Goal: Transaction & Acquisition: Subscribe to service/newsletter

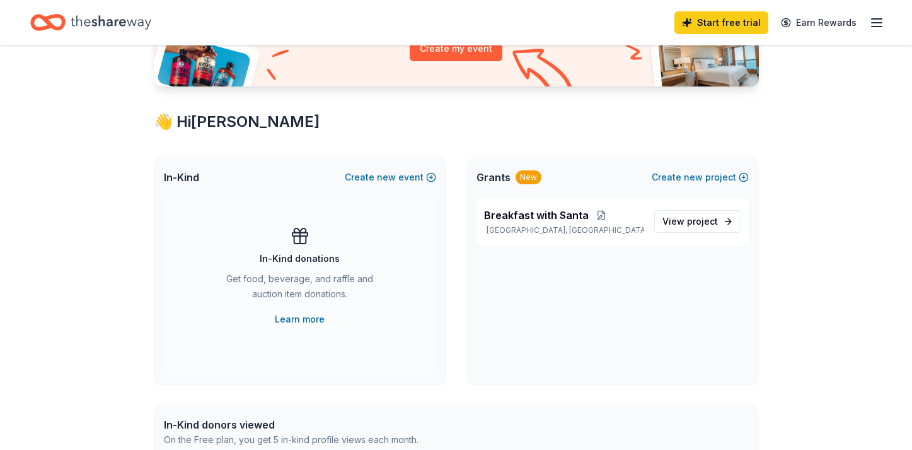
scroll to position [167, 0]
click at [686, 223] on span "View project" at bounding box center [690, 220] width 55 height 15
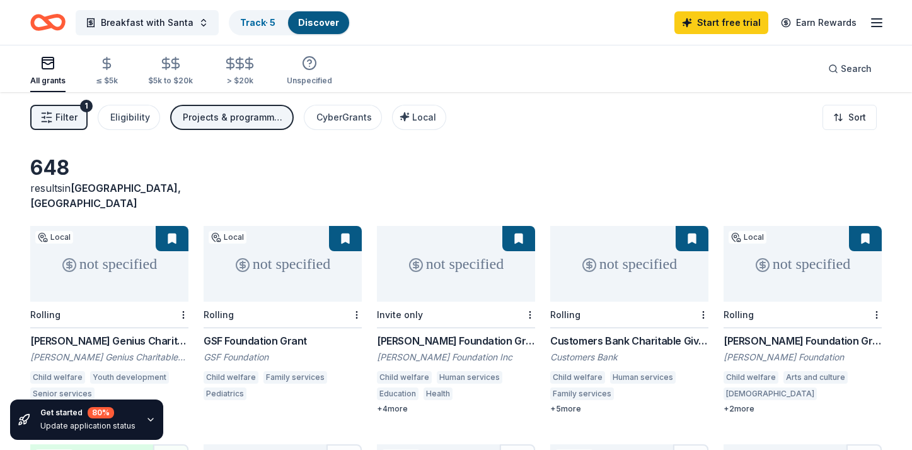
click at [63, 121] on span "Filter" at bounding box center [66, 117] width 22 height 15
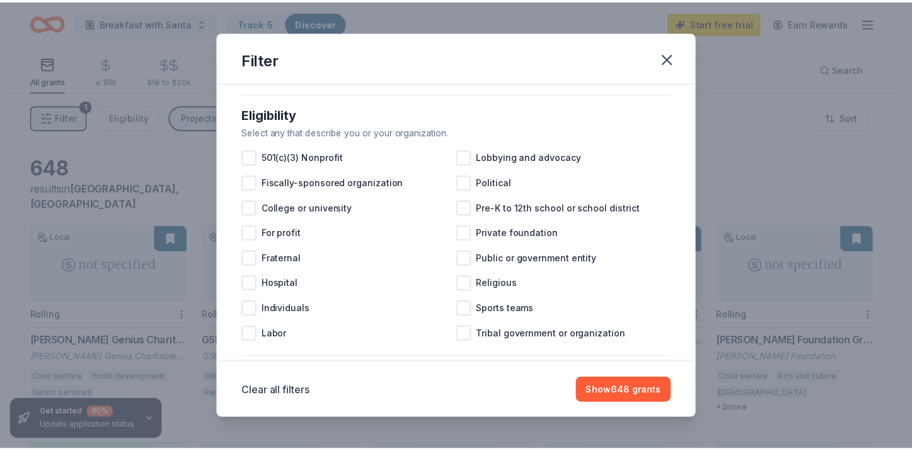
scroll to position [117, 0]
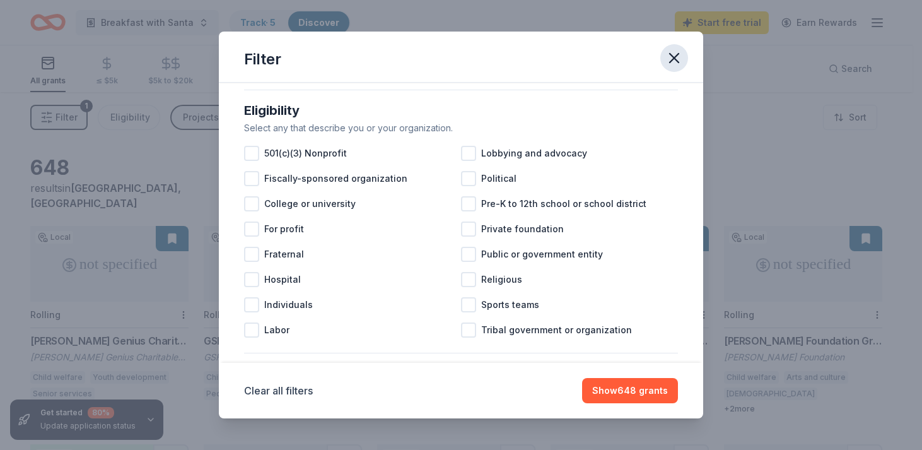
click at [673, 52] on icon "button" at bounding box center [674, 58] width 18 height 18
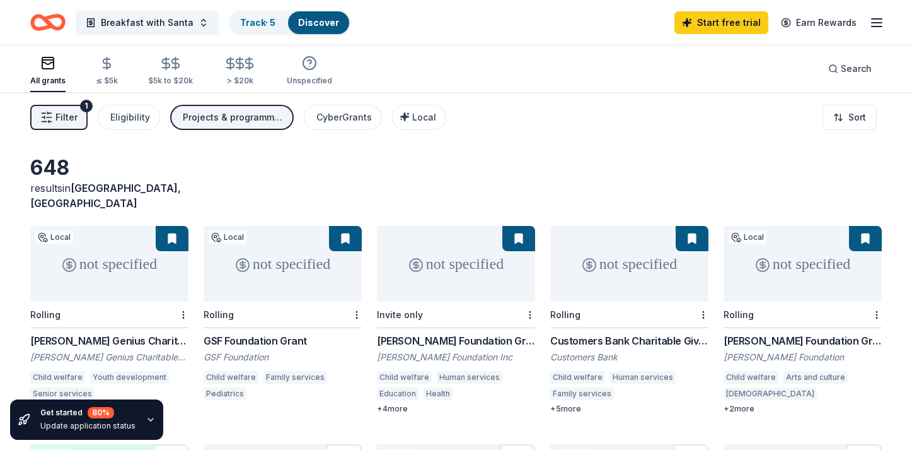
click at [49, 69] on icon "button" at bounding box center [47, 62] width 15 height 15
click at [886, 20] on div "Breakfast with Santa Track · 5 Discover Start free trial Earn Rewards" at bounding box center [456, 22] width 912 height 45
click at [874, 19] on icon "button" at bounding box center [876, 22] width 15 height 15
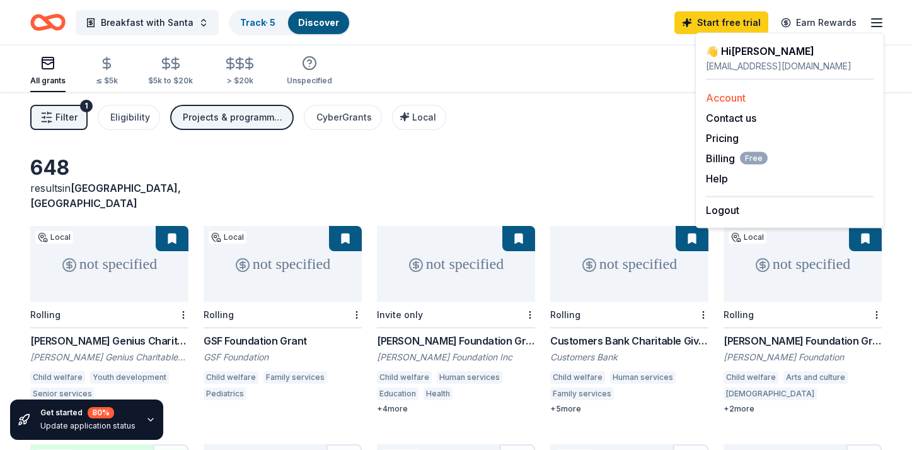
click at [786, 100] on div "Account" at bounding box center [790, 97] width 168 height 15
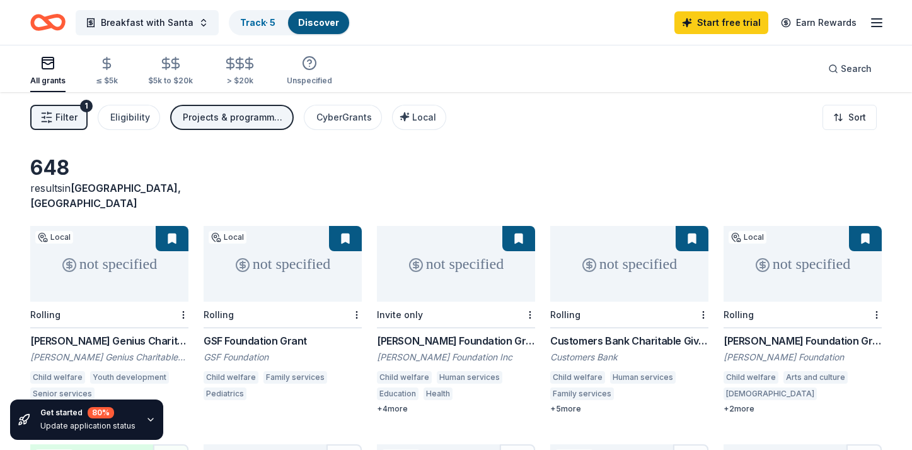
click at [879, 23] on line "button" at bounding box center [877, 23] width 10 height 0
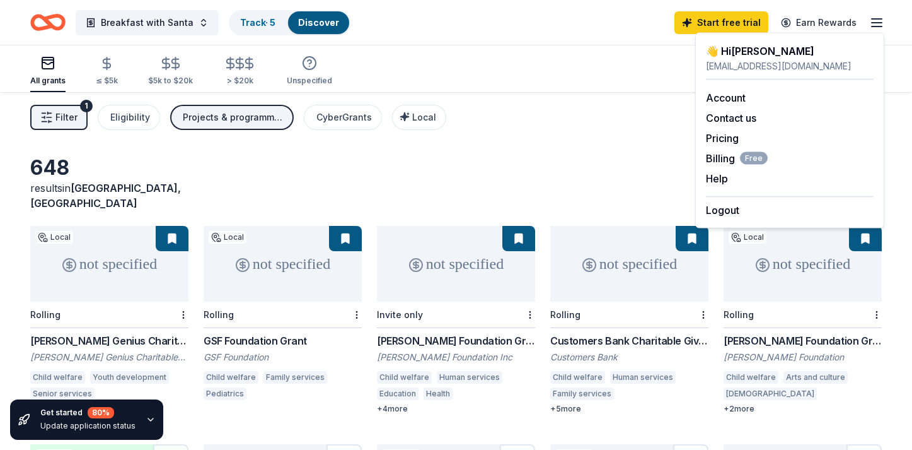
click at [758, 61] on div "[EMAIL_ADDRESS][DOMAIN_NAME]" at bounding box center [790, 66] width 168 height 15
click at [728, 96] on link "Account" at bounding box center [726, 97] width 40 height 13
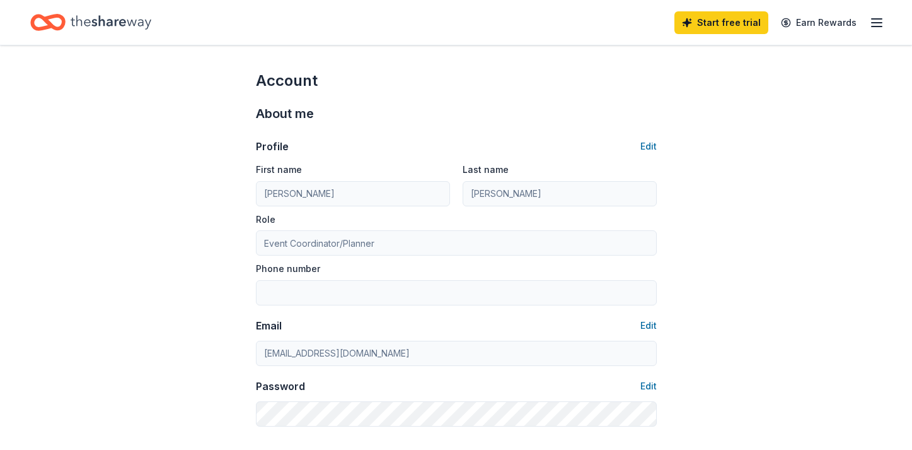
click at [105, 22] on icon "Home" at bounding box center [111, 22] width 81 height 26
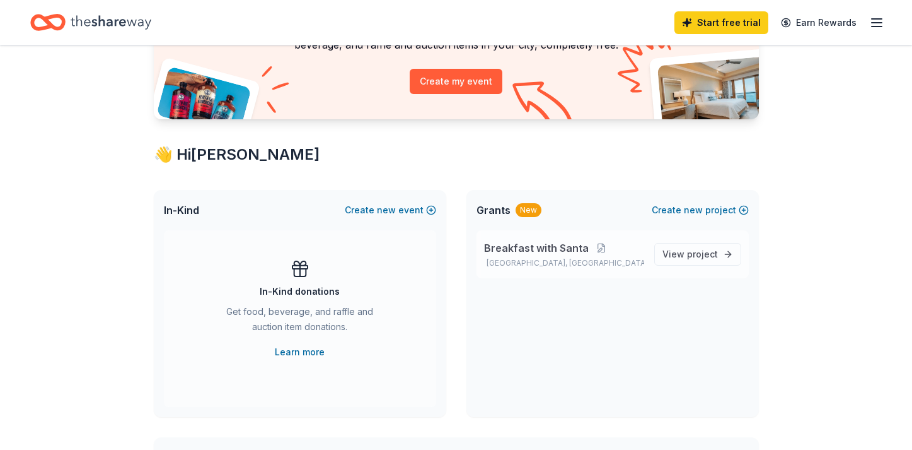
scroll to position [137, 0]
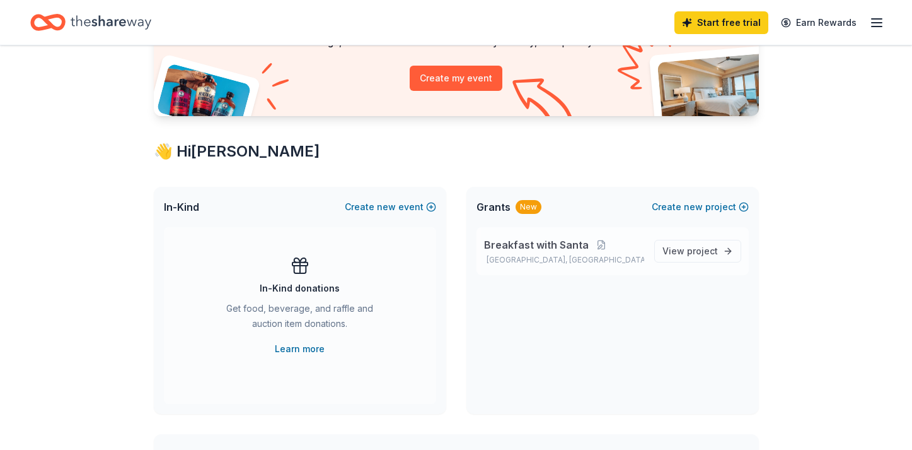
click at [538, 245] on span "Breakfast with Santa" at bounding box center [536, 244] width 105 height 15
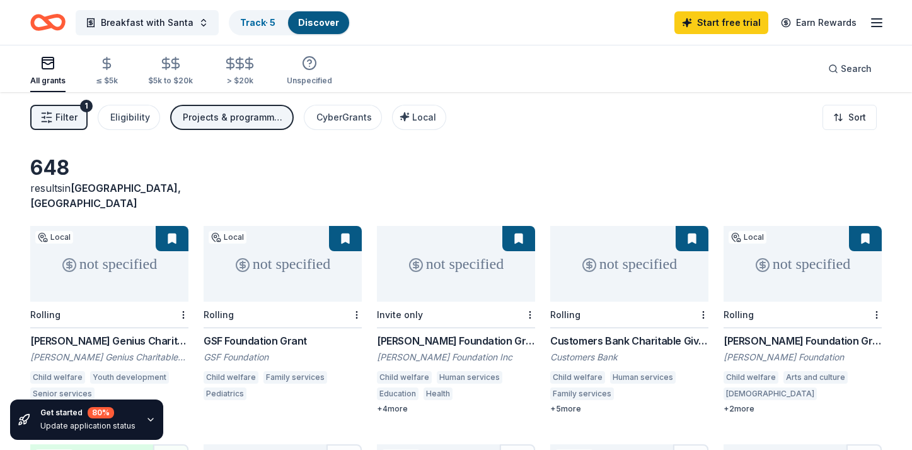
click at [54, 117] on button "Filter 1" at bounding box center [58, 117] width 57 height 25
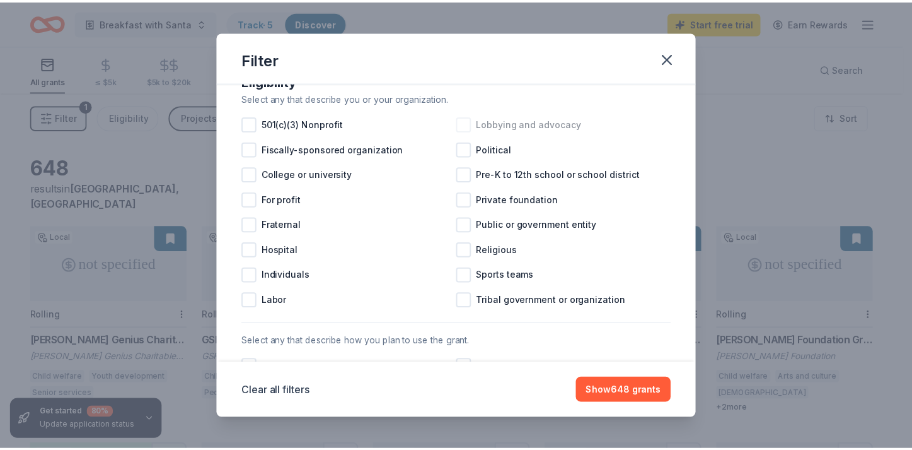
scroll to position [148, 0]
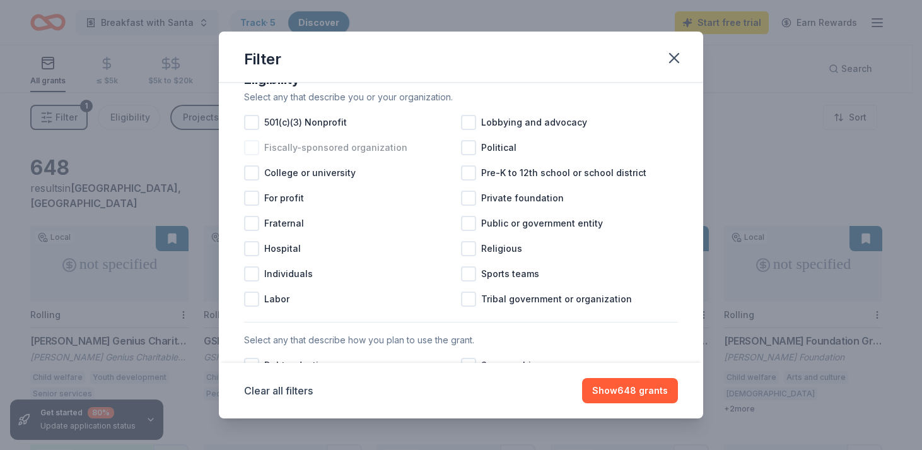
click at [253, 155] on div at bounding box center [251, 147] width 15 height 15
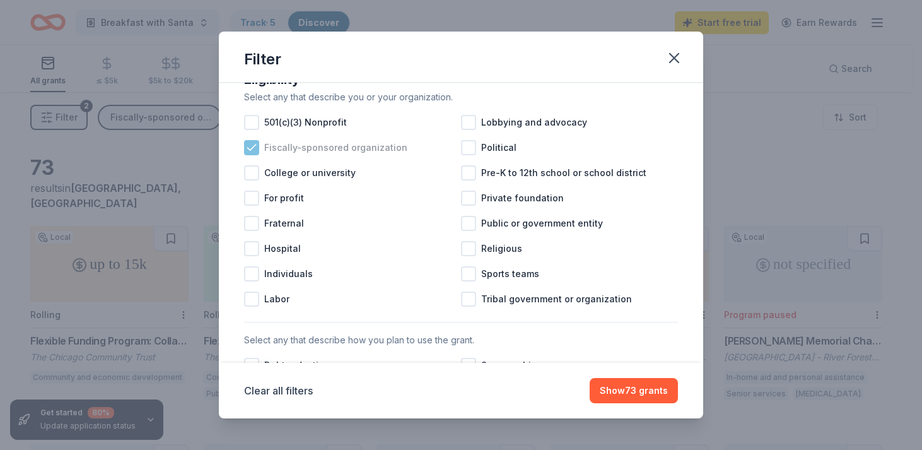
click at [253, 154] on icon at bounding box center [251, 147] width 13 height 13
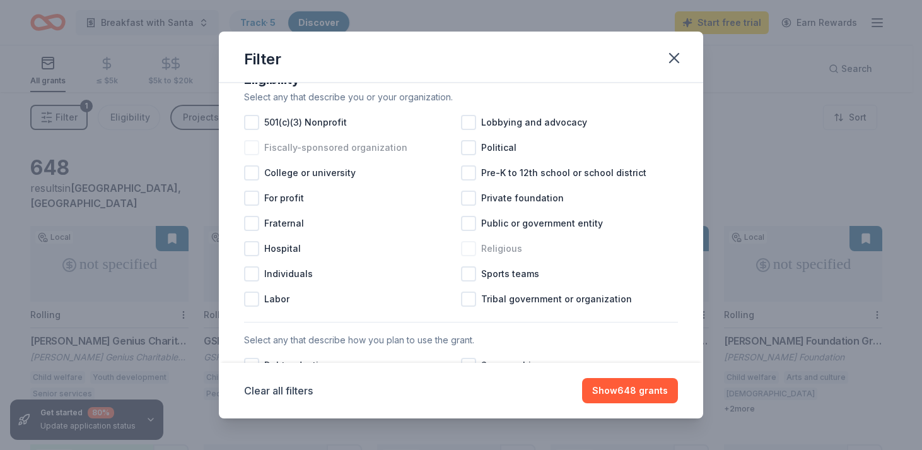
click at [463, 256] on div at bounding box center [468, 248] width 15 height 15
click at [252, 206] on div at bounding box center [251, 197] width 15 height 15
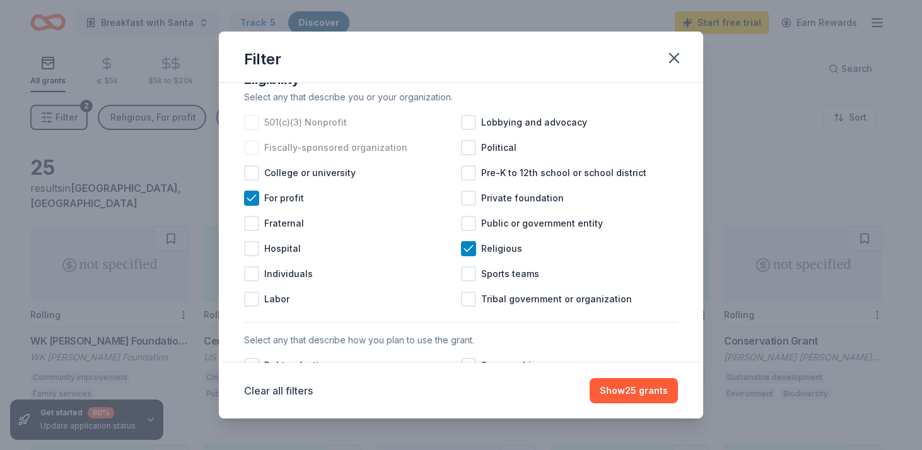
click at [251, 130] on div at bounding box center [251, 122] width 15 height 15
click at [249, 200] on icon at bounding box center [251, 198] width 8 height 6
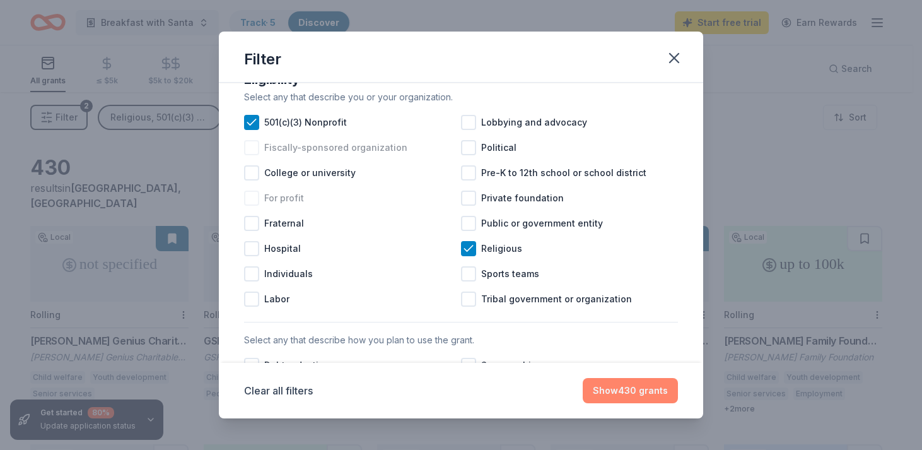
click at [618, 392] on button "Show 430 grants" at bounding box center [630, 390] width 95 height 25
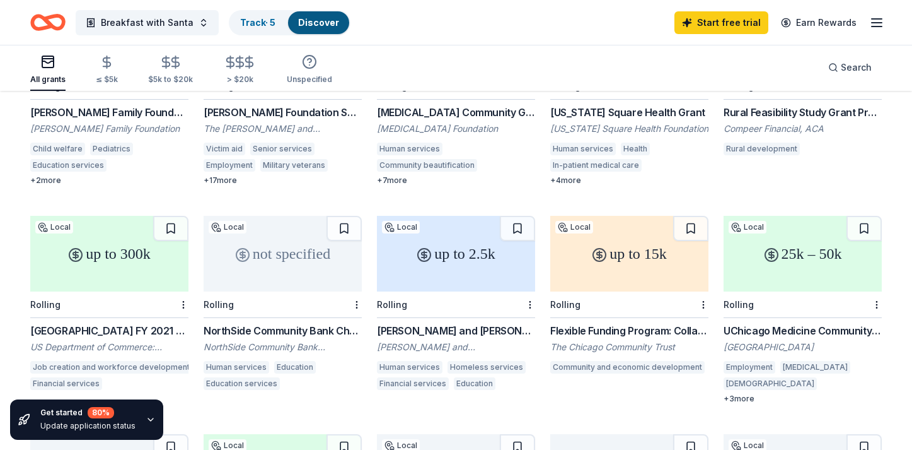
scroll to position [450, 0]
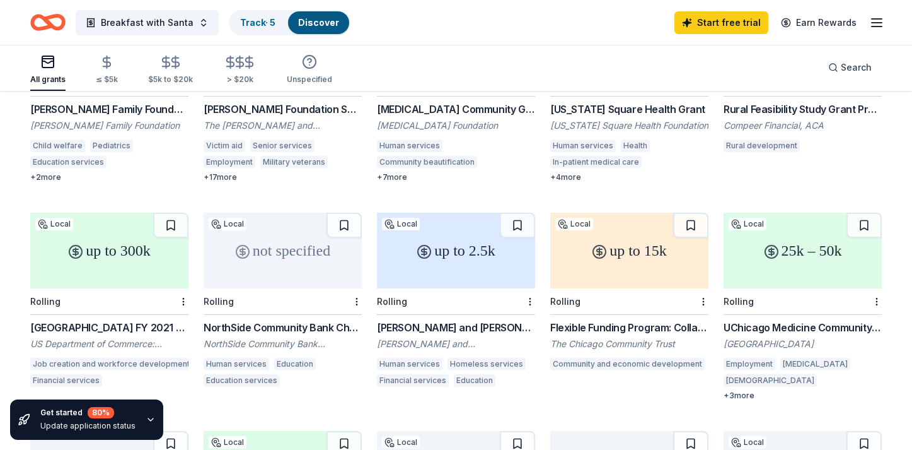
click at [506, 320] on div "[PERSON_NAME] and [PERSON_NAME] Foundation Grant" at bounding box center [456, 327] width 158 height 15
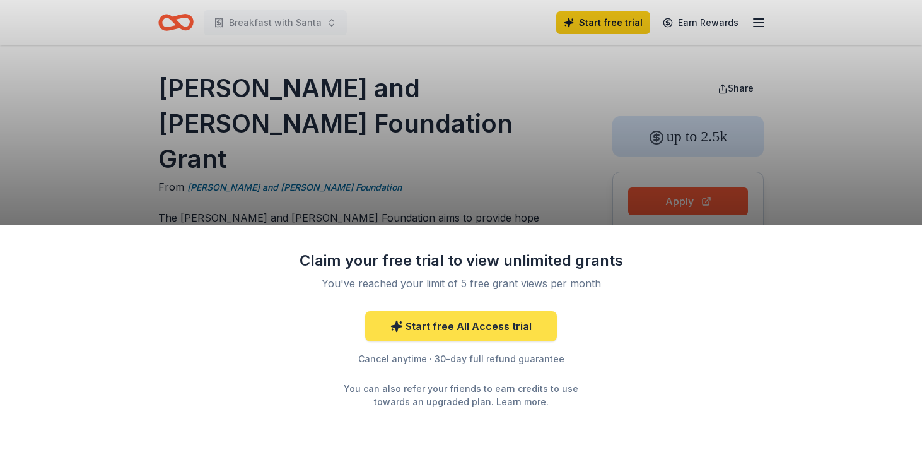
click at [506, 324] on link "Start free All Access trial" at bounding box center [461, 326] width 192 height 30
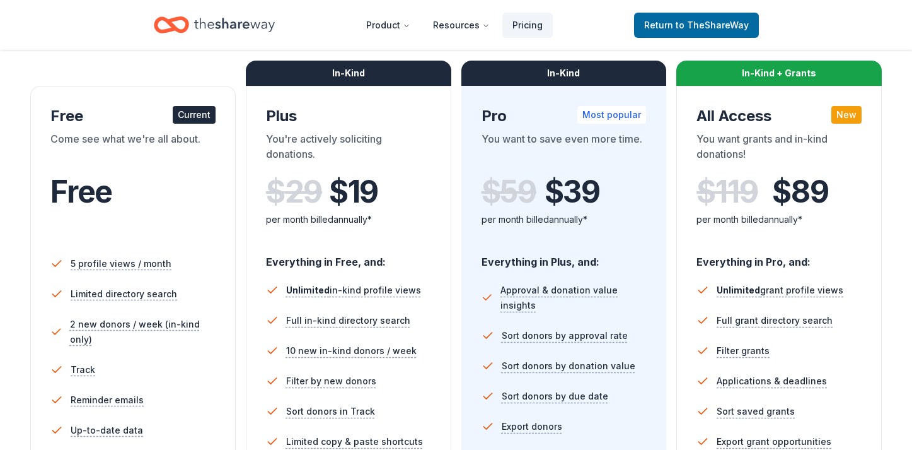
scroll to position [134, 0]
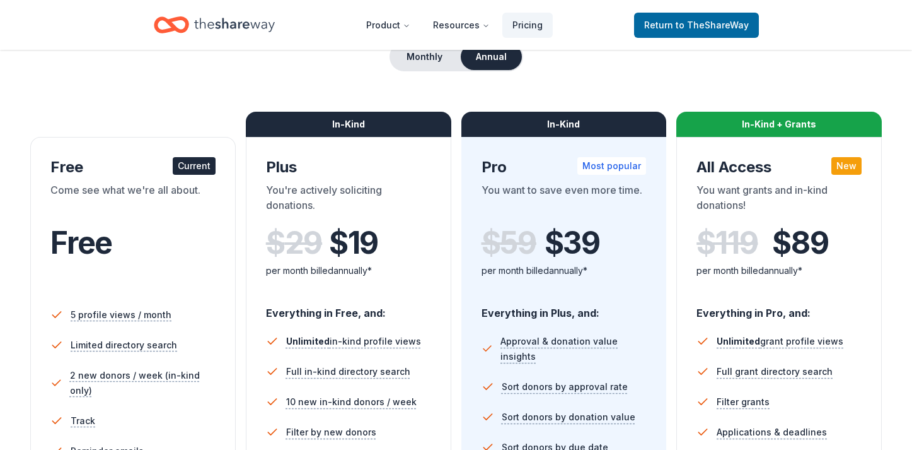
click at [194, 166] on div "Current" at bounding box center [194, 166] width 43 height 18
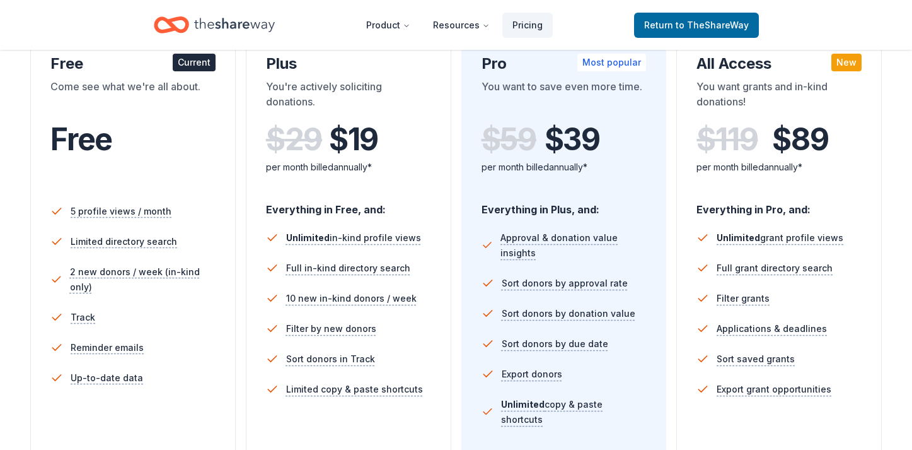
scroll to position [238, 0]
